Goal: Task Accomplishment & Management: Manage account settings

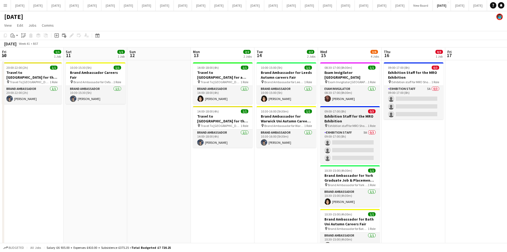
scroll to position [0, 161]
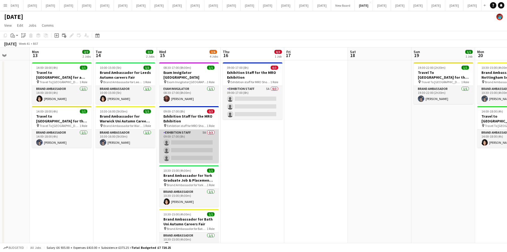
click at [190, 139] on app-card-role "Exhibition Staff 5A 0/3 09:00-17:00 (8h) single-neutral-actions single-neutral-…" at bounding box center [189, 146] width 60 height 34
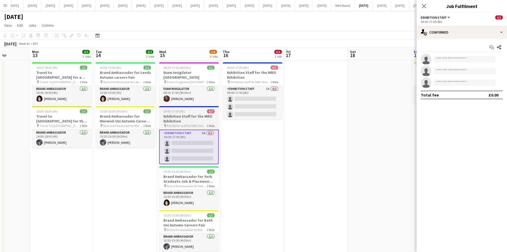
click at [191, 114] on h3 "Exhibition Staff for the MRO Exhibition" at bounding box center [189, 119] width 60 height 10
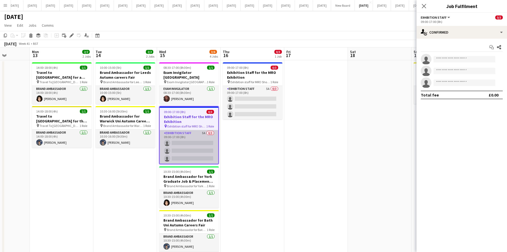
click at [187, 130] on app-card-role "Exhibition Staff 5A 0/3 09:00-17:00 (8h) single-neutral-actions single-neutral-…" at bounding box center [189, 147] width 59 height 34
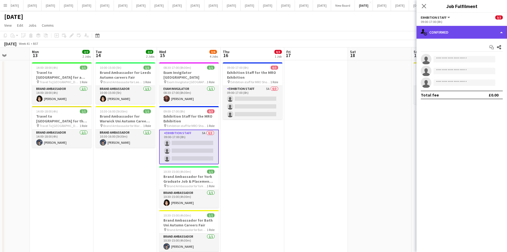
click at [502, 32] on div "single-neutral-actions-check-2 Confirmed" at bounding box center [462, 32] width 91 height 13
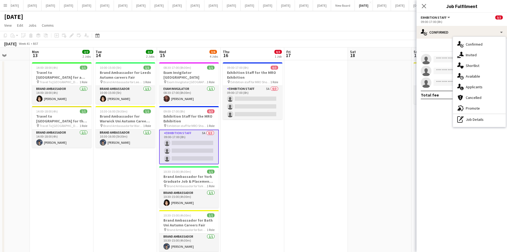
click at [477, 87] on span "Applicants" at bounding box center [474, 86] width 17 height 5
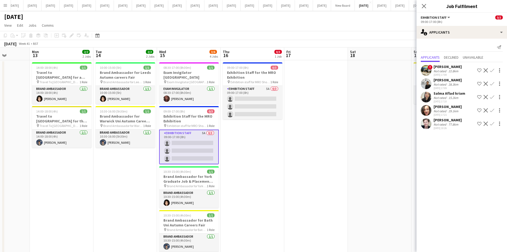
click at [397, 85] on app-date-cell at bounding box center [380, 161] width 64 height 202
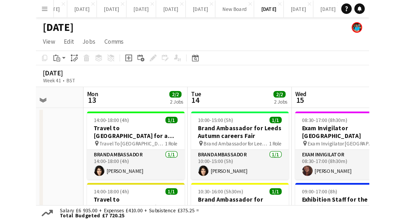
scroll to position [0, 162]
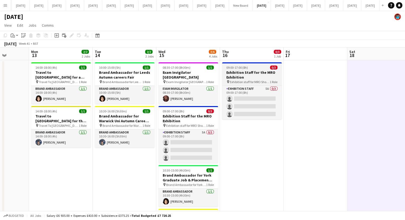
click at [243, 77] on h3 "Exhibition Staff for the MRO Exhibition" at bounding box center [252, 75] width 60 height 10
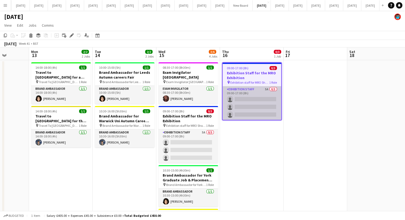
drag, startPoint x: 245, startPoint y: 102, endPoint x: 242, endPoint y: 104, distance: 3.2
click at [242, 104] on app-calendar-viewport "Fri 10 1/1 1 Job Sat 11 1/1 1 Job Sun 12 Mon 13 2/2 2 Jobs Tue 14 2/2 2 Jobs We…" at bounding box center [202, 154] width 405 height 215
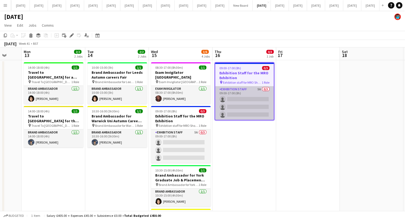
click at [240, 95] on app-card-role "Exhibition Staff 5A 0/3 09:00-17:00 (8h) single-neutral-actions single-neutral-…" at bounding box center [244, 103] width 59 height 34
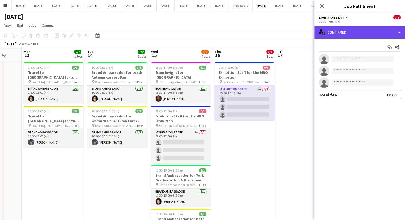
click at [398, 32] on div "single-neutral-actions-check-2 Confirmed" at bounding box center [360, 32] width 91 height 13
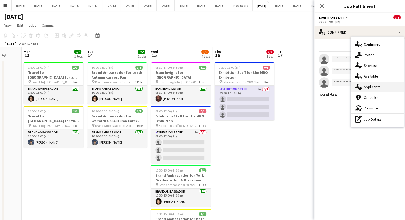
click at [366, 83] on div "single-neutral-actions-information Applicants" at bounding box center [377, 86] width 53 height 11
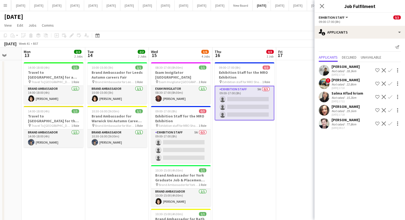
click at [343, 105] on div "[PERSON_NAME]" at bounding box center [346, 106] width 28 height 5
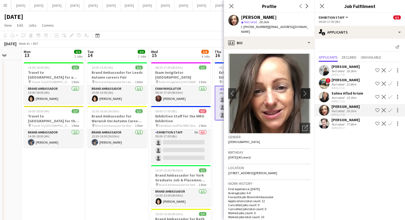
click at [303, 91] on app-icon "chevron-right" at bounding box center [306, 94] width 8 height 6
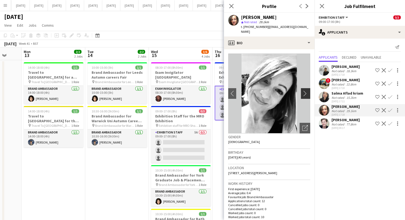
click at [303, 91] on app-icon "chevron-right" at bounding box center [306, 94] width 8 height 6
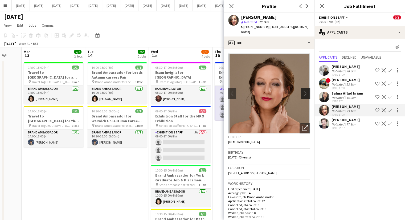
click at [303, 91] on app-icon "chevron-right" at bounding box center [306, 94] width 8 height 6
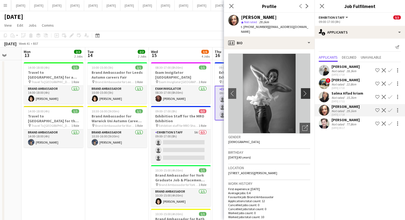
click at [303, 91] on app-icon "chevron-right" at bounding box center [306, 94] width 8 height 6
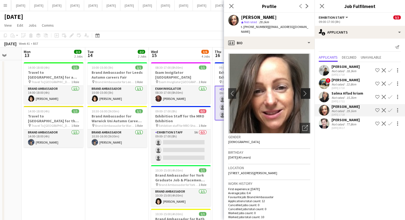
click at [303, 91] on app-icon "chevron-right" at bounding box center [306, 94] width 8 height 6
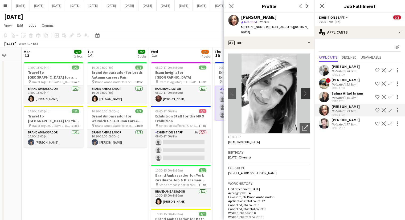
click at [303, 91] on app-icon "chevron-right" at bounding box center [306, 94] width 8 height 6
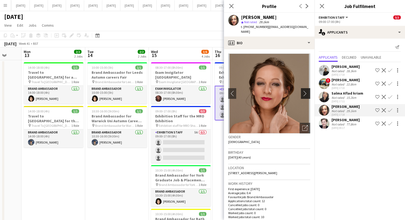
click at [303, 91] on app-icon "chevron-right" at bounding box center [306, 94] width 8 height 6
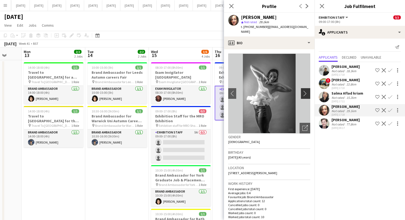
click at [303, 91] on app-icon "chevron-right" at bounding box center [306, 94] width 8 height 6
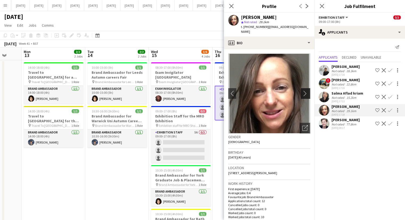
click at [304, 91] on app-icon "chevron-right" at bounding box center [306, 94] width 8 height 6
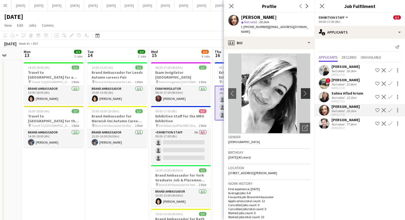
click at [304, 91] on app-icon "chevron-right" at bounding box center [306, 94] width 8 height 6
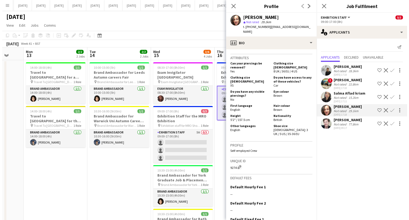
scroll to position [391, 0]
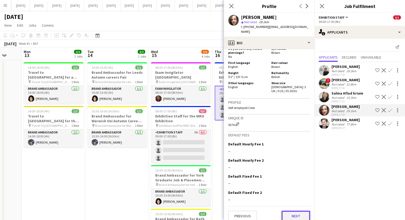
click at [298, 211] on button "Next" at bounding box center [295, 216] width 29 height 11
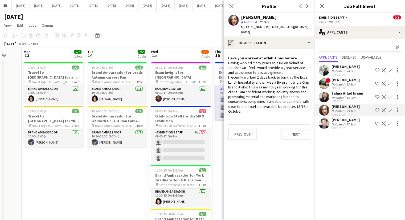
click at [228, 57] on app-crew-profile-role-application "Have you worked at exhibitions before Having worked many years as a BA on behal…" at bounding box center [269, 134] width 91 height 171
drag, startPoint x: 228, startPoint y: 72, endPoint x: 254, endPoint y: 101, distance: 37.9
click at [246, 106] on div "Having worked many years as a BA on behalf of touchdown i feel I would provide …" at bounding box center [269, 86] width 82 height 53
copy div "I recently worked 2 days back to back at The Excel Lunch hospitality show. I wa…"
click at [231, 7] on icon "Close pop-in" at bounding box center [231, 5] width 5 height 5
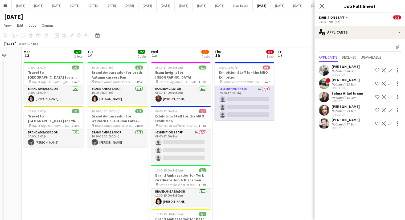
click at [325, 6] on app-icon "Close pop-in" at bounding box center [322, 6] width 8 height 8
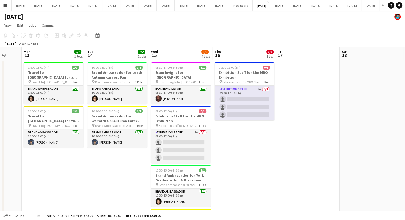
click at [5, 6] on app-icon "Menu" at bounding box center [5, 5] width 4 height 4
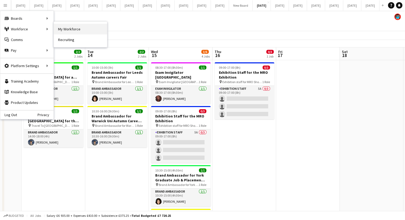
click at [64, 27] on link "My Workforce" at bounding box center [80, 29] width 53 height 11
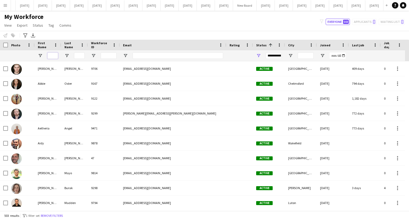
click at [52, 54] on input "First Name Filter Input" at bounding box center [52, 55] width 11 height 6
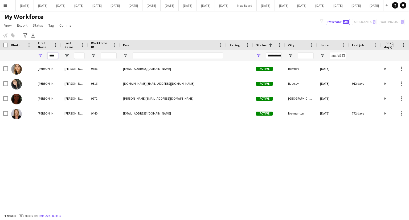
type input "****"
click at [275, 56] on div "**********" at bounding box center [274, 55] width 16 height 6
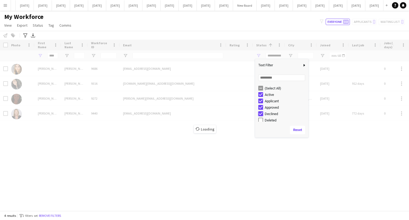
type input "**********"
